Goal: Task Accomplishment & Management: Manage account settings

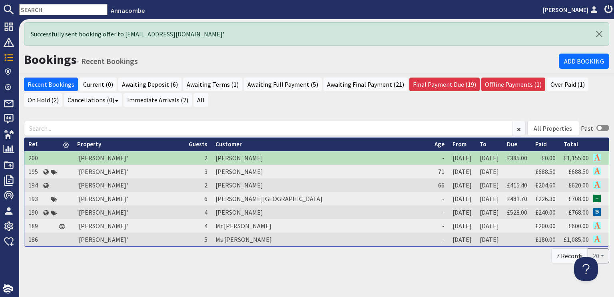
click at [608, 10] on icon at bounding box center [608, 10] width 11 height 10
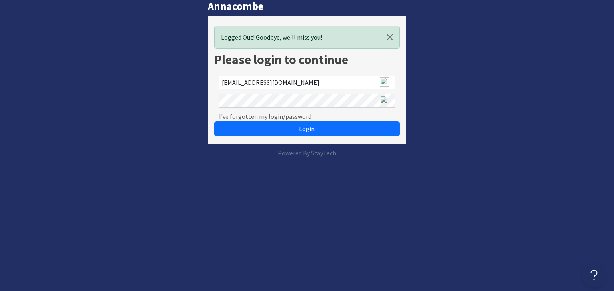
drag, startPoint x: 302, startPoint y: 130, endPoint x: 433, endPoint y: 118, distance: 130.9
click at [383, 158] on html "Annacombe Logged Out! Goodbye, we'll miss you! Please login to continue gavsell…" at bounding box center [307, 79] width 614 height 158
